Goal: Download file/media

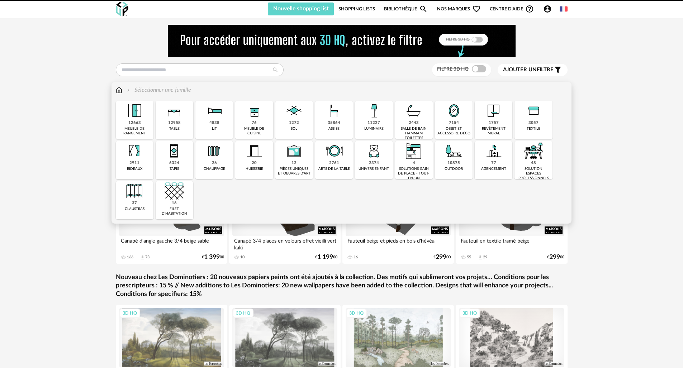
click at [180, 125] on div "12958 table" at bounding box center [175, 120] width 38 height 38
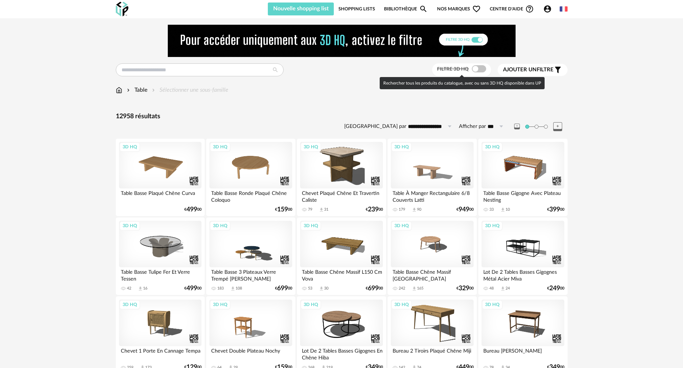
click at [481, 69] on span at bounding box center [479, 68] width 14 height 7
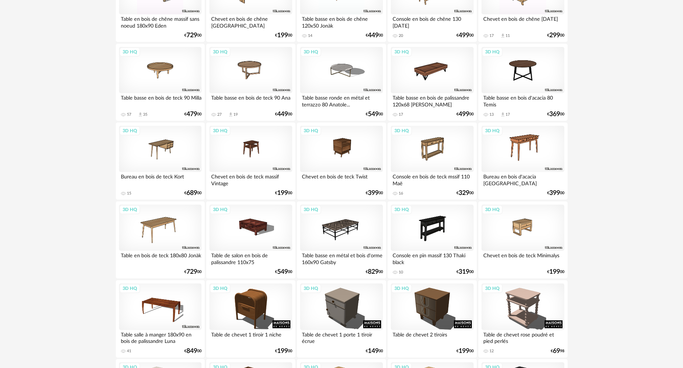
scroll to position [1400, 0]
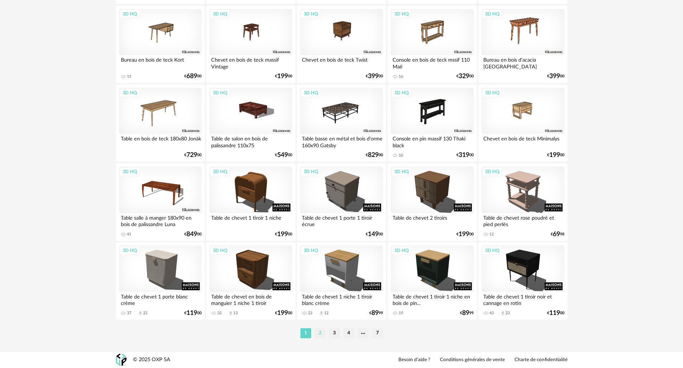
click at [319, 334] on li "2" at bounding box center [320, 333] width 11 height 10
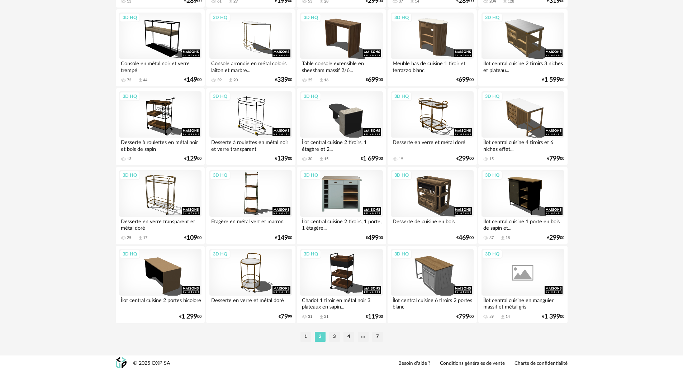
scroll to position [1400, 0]
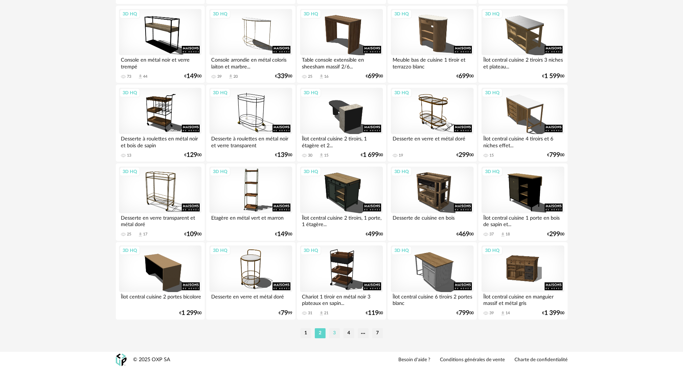
click at [338, 334] on li "3" at bounding box center [334, 333] width 11 height 10
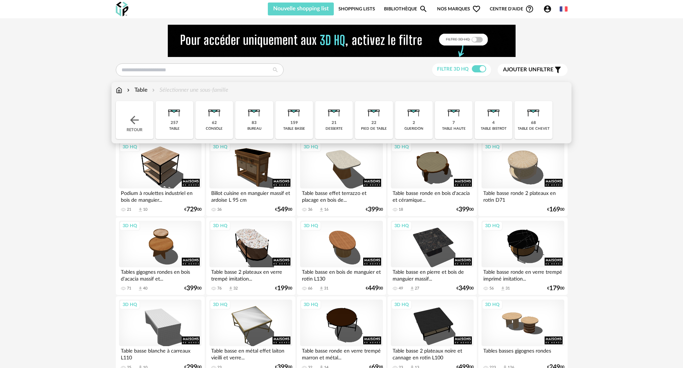
click at [171, 117] on img at bounding box center [173, 110] width 19 height 19
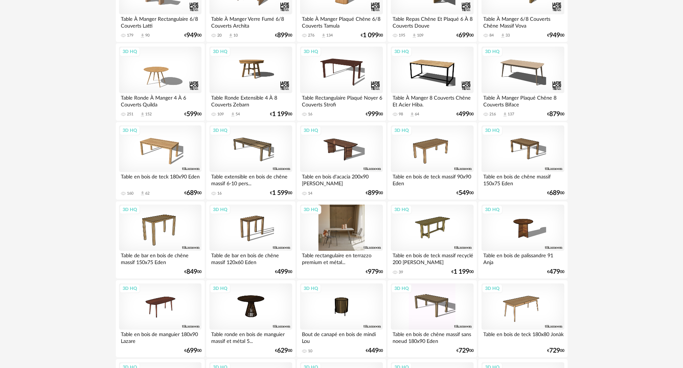
scroll to position [196, 0]
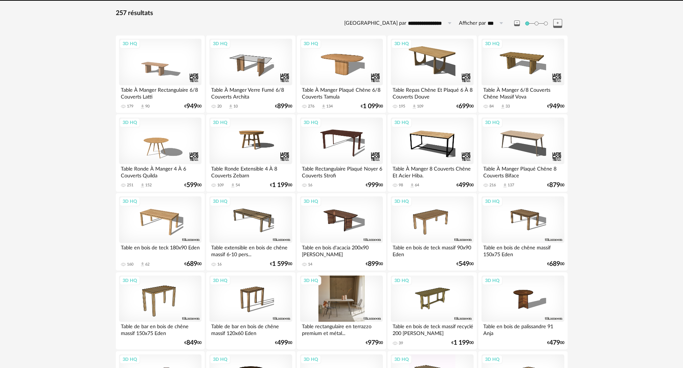
scroll to position [165, 0]
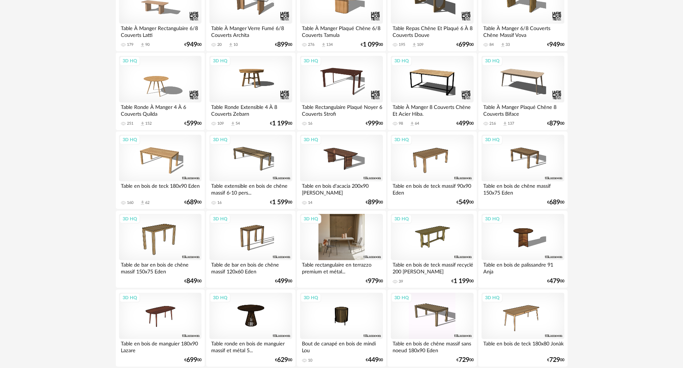
click at [345, 241] on div "3D HQ" at bounding box center [341, 237] width 82 height 47
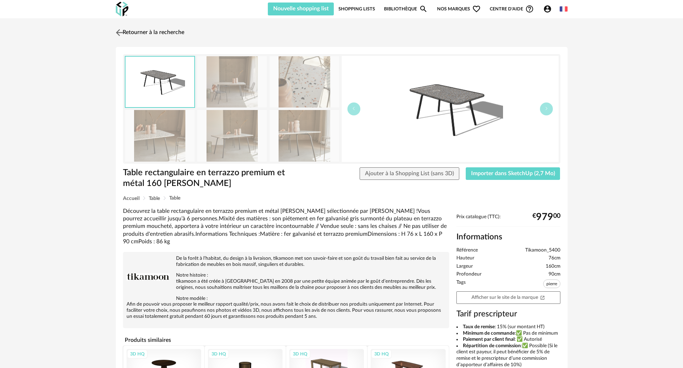
click at [119, 34] on img at bounding box center [119, 32] width 10 height 10
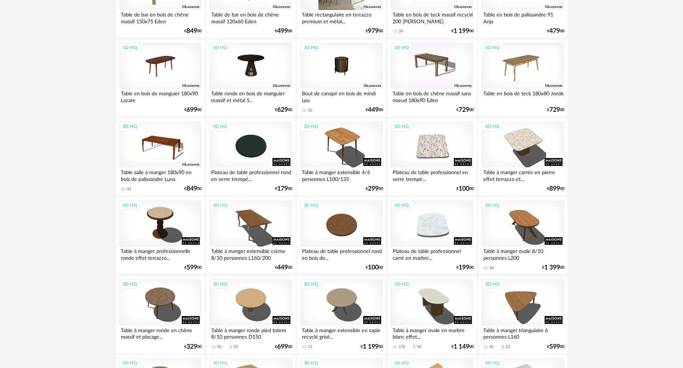
scroll to position [482, 0]
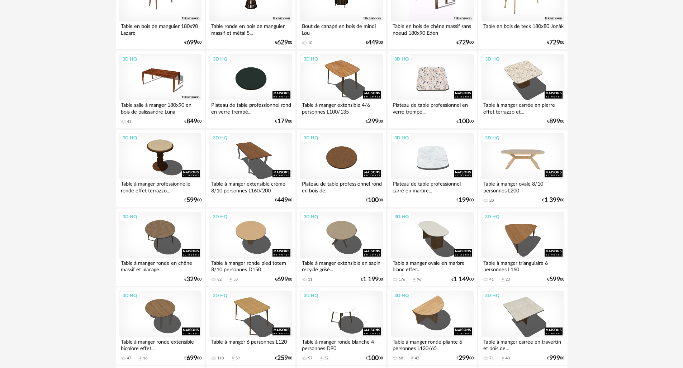
click at [518, 156] on div "3D HQ" at bounding box center [522, 156] width 82 height 47
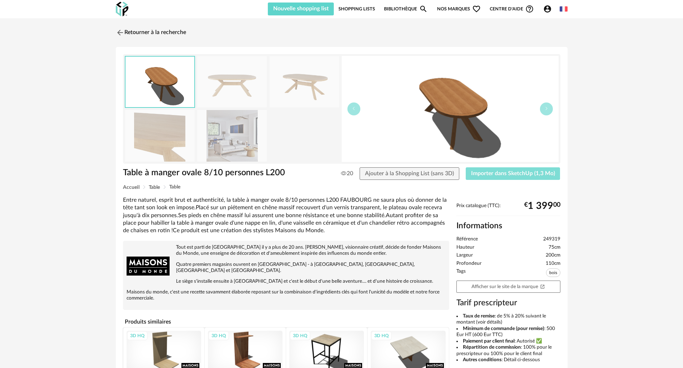
click at [501, 174] on span "Importer dans SketchUp (1,3 Mo)" at bounding box center [513, 174] width 84 height 6
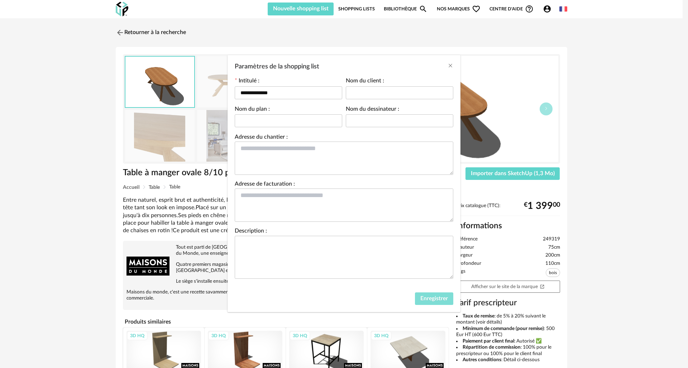
click at [439, 301] on span "Enregistrer" at bounding box center [434, 299] width 28 height 6
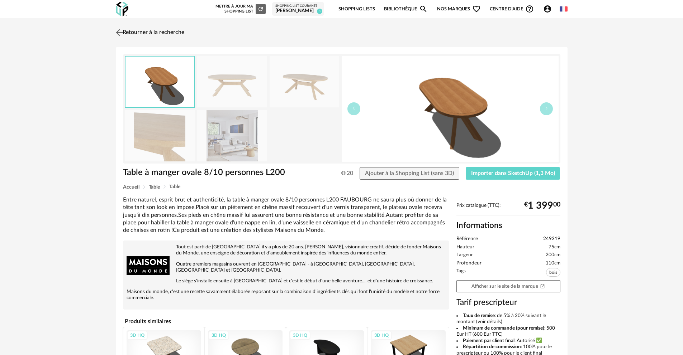
click at [138, 33] on link "Retourner à la recherche" at bounding box center [149, 33] width 70 height 16
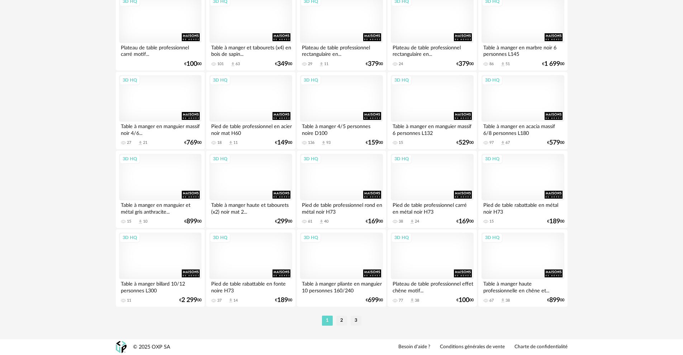
scroll to position [1413, 0]
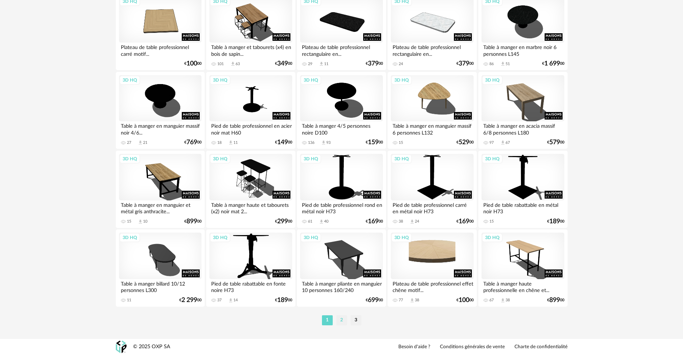
click at [339, 321] on li "2" at bounding box center [341, 321] width 11 height 10
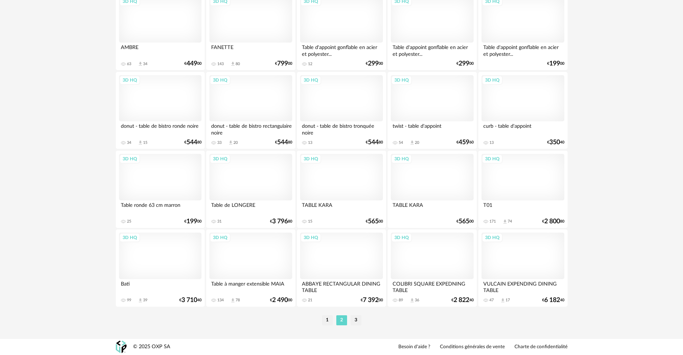
scroll to position [1413, 0]
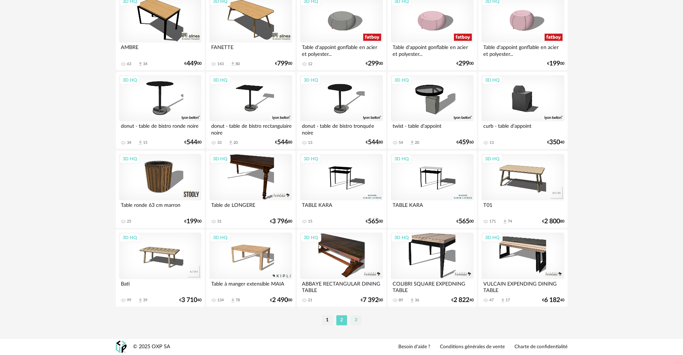
click at [352, 317] on li "3" at bounding box center [355, 321] width 11 height 10
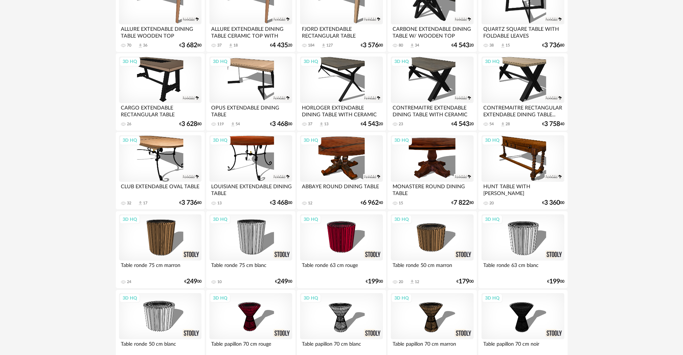
scroll to position [164, 0]
click at [344, 114] on div "HORLOGER EXTENDABLE DINING TABLE WITH CERAMIC TOP" at bounding box center [341, 110] width 82 height 14
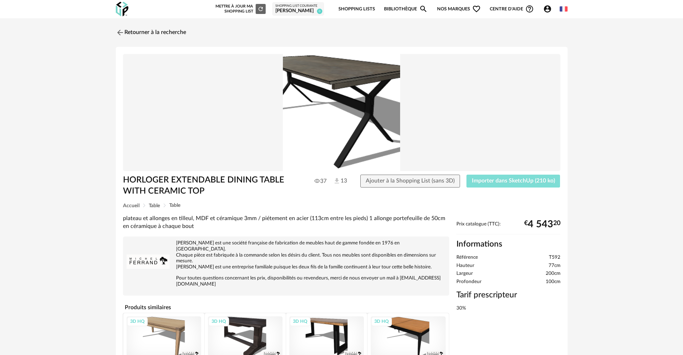
click at [501, 182] on span "Importer dans SketchUp (210 ko)" at bounding box center [513, 181] width 83 height 6
